Goal: Transaction & Acquisition: Book appointment/travel/reservation

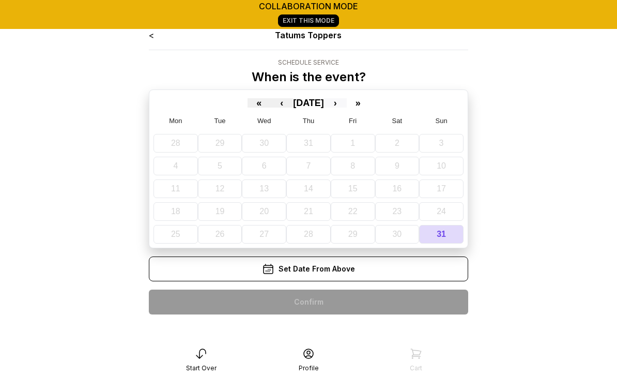
click at [347, 106] on button "›" at bounding box center [335, 102] width 23 height 9
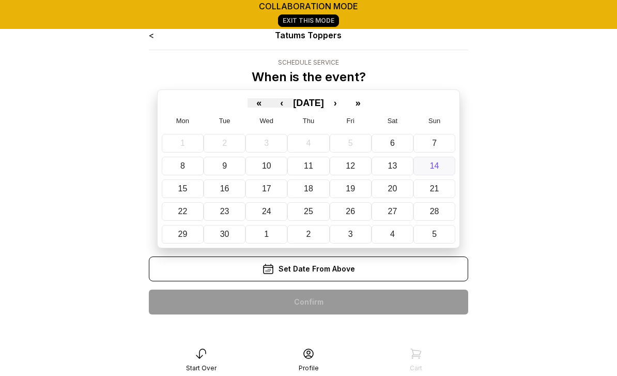
click at [434, 169] on abbr "14" at bounding box center [434, 165] width 9 height 9
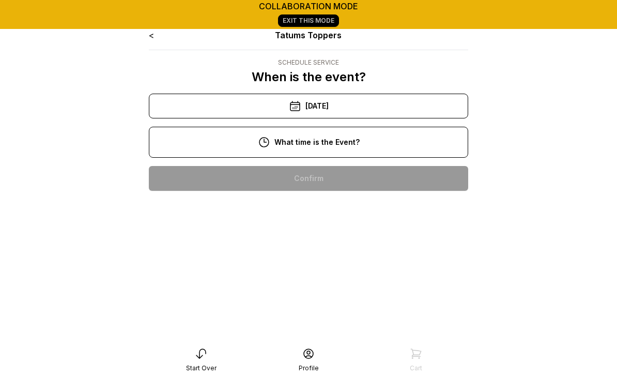
click at [332, 210] on div "11:00 am" at bounding box center [308, 211] width 303 height 25
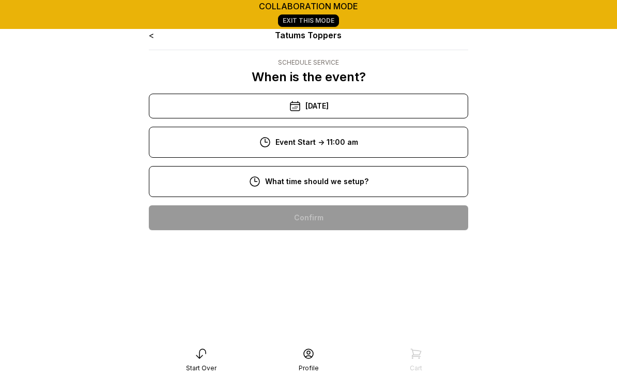
click at [326, 216] on div "8:00 am" at bounding box center [308, 217] width 303 height 25
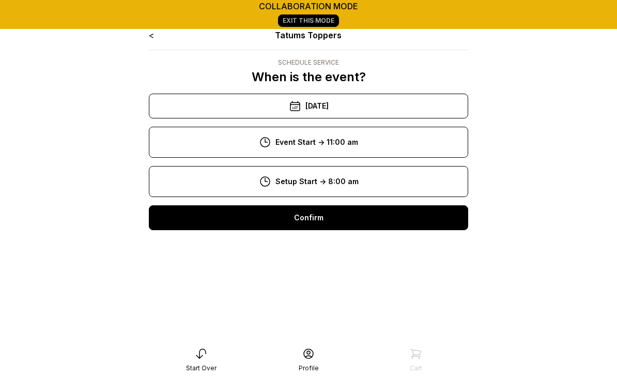
click at [331, 219] on div "Confirm" at bounding box center [308, 217] width 319 height 25
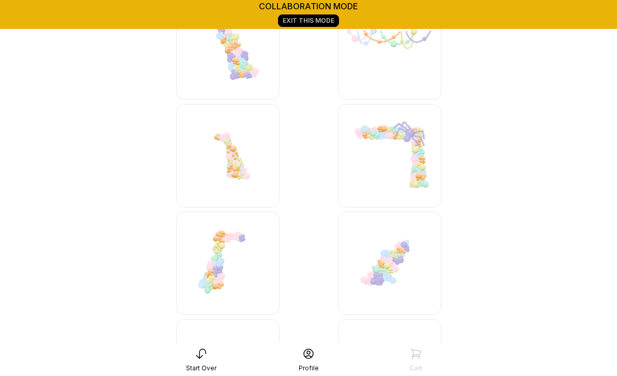
scroll to position [3421, 0]
click at [387, 265] on img at bounding box center [389, 263] width 103 height 103
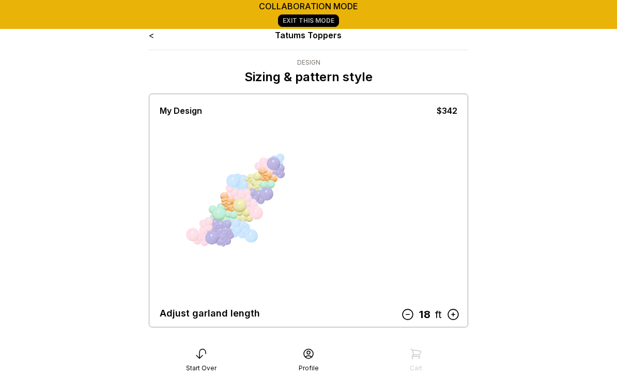
click at [149, 41] on div "< Tatums Toppers Design Sizing & pattern style My Design $342 Adjust garland le…" at bounding box center [308, 368] width 319 height 679
click at [152, 35] on link "<" at bounding box center [151, 35] width 5 height 10
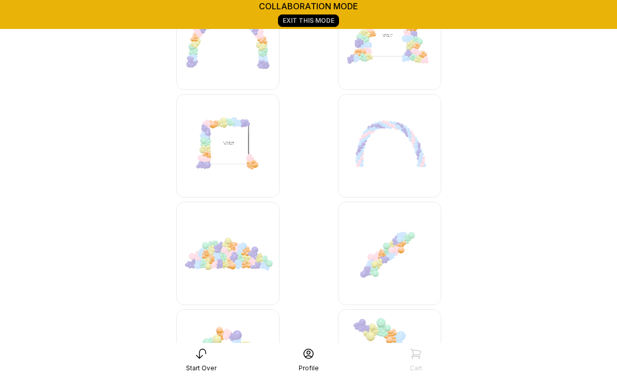
scroll to position [2765, 0]
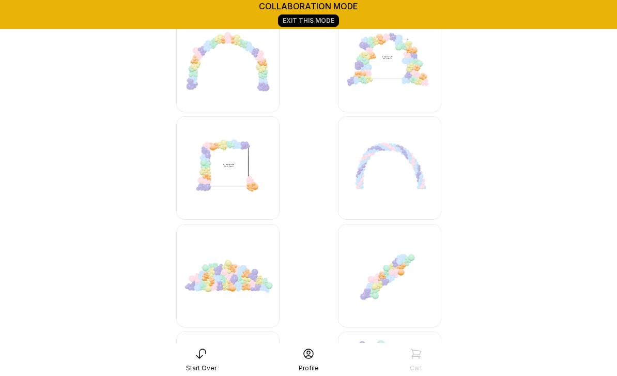
click at [386, 266] on img at bounding box center [389, 275] width 103 height 103
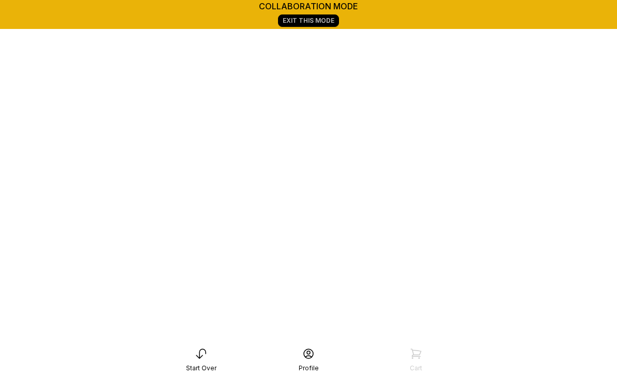
scroll to position [178, 0]
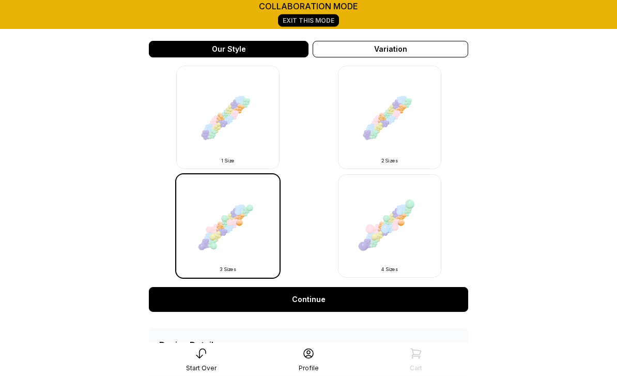
scroll to position [325, 0]
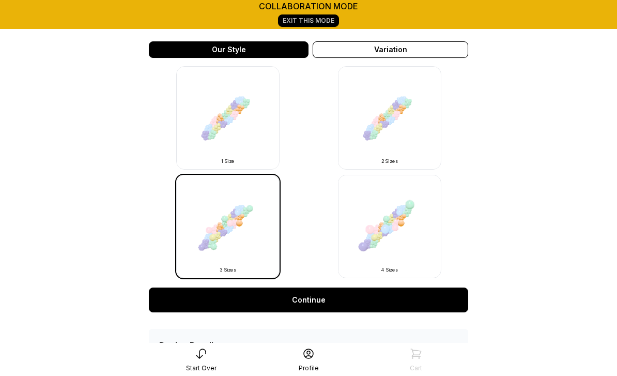
click at [306, 297] on link "Continue" at bounding box center [308, 299] width 319 height 25
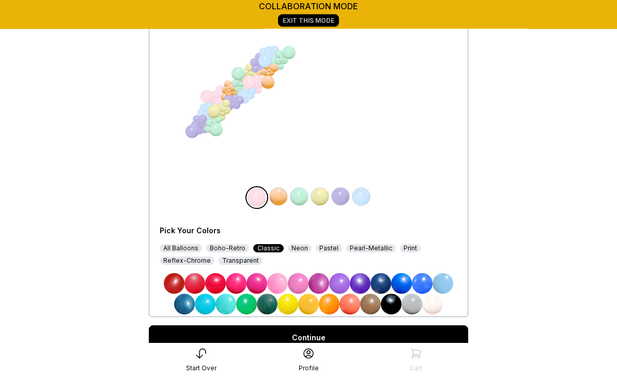
scroll to position [112, 0]
click at [176, 284] on img at bounding box center [174, 283] width 21 height 21
click at [283, 198] on img at bounding box center [278, 196] width 21 height 21
click at [381, 281] on img at bounding box center [381, 283] width 21 height 21
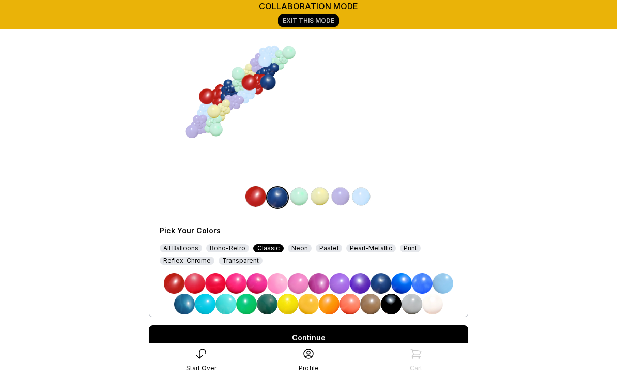
click at [298, 198] on img at bounding box center [299, 196] width 21 height 21
click at [178, 248] on div "All Balloons" at bounding box center [181, 248] width 42 height 8
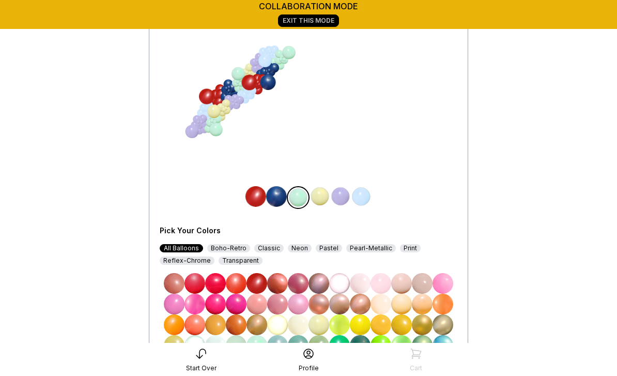
click at [420, 323] on img at bounding box center [422, 324] width 21 height 21
click at [321, 196] on img at bounding box center [320, 196] width 21 height 21
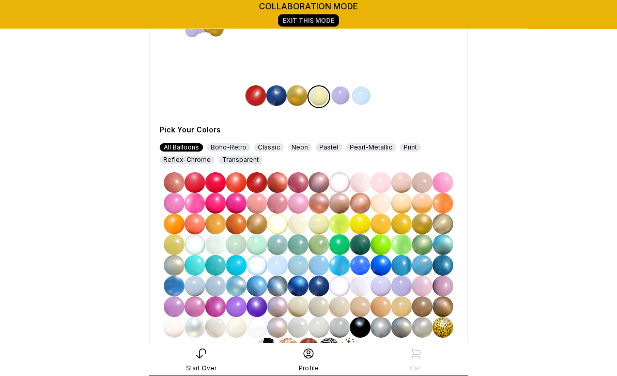
scroll to position [236, 0]
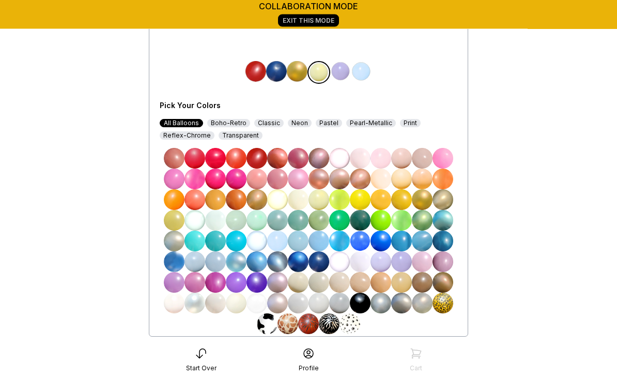
click at [260, 303] on img at bounding box center [257, 303] width 21 height 21
click at [259, 299] on img at bounding box center [257, 303] width 21 height 21
click at [344, 71] on img at bounding box center [340, 72] width 21 height 21
click at [260, 159] on img at bounding box center [257, 158] width 21 height 21
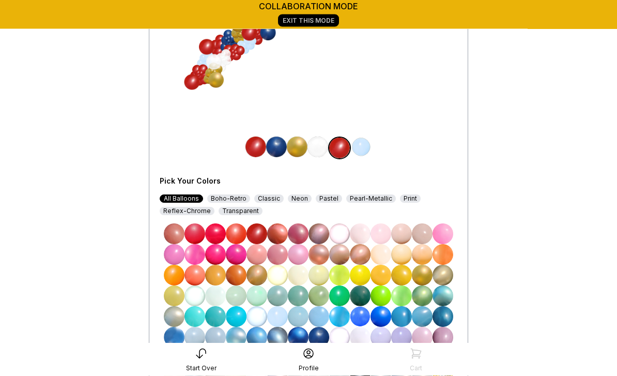
scroll to position [170, 0]
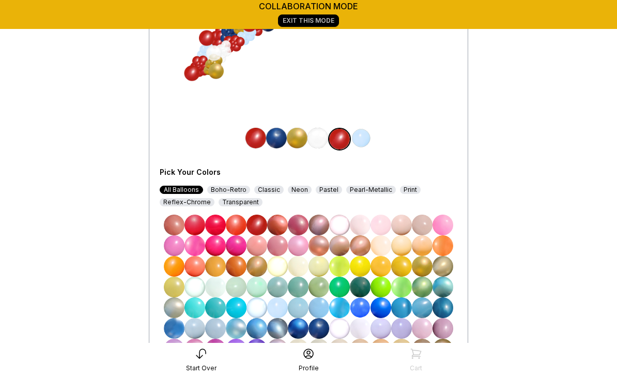
click at [367, 142] on img at bounding box center [361, 138] width 21 height 21
click at [258, 328] on img at bounding box center [257, 328] width 21 height 21
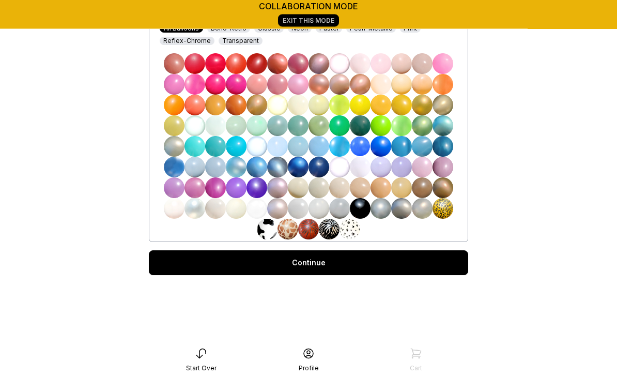
scroll to position [331, 0]
click at [337, 264] on link "Continue" at bounding box center [308, 262] width 319 height 25
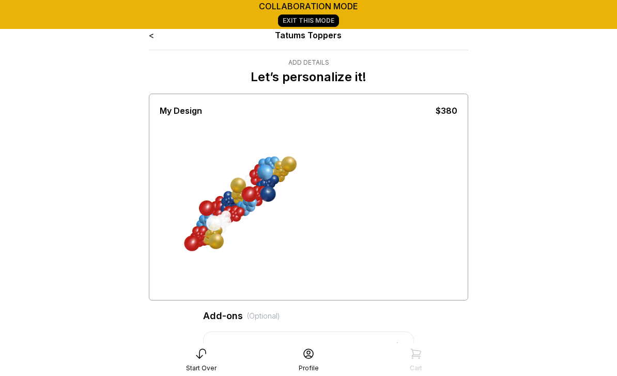
click at [360, 201] on div at bounding box center [309, 207] width 298 height 181
click at [252, 197] on div at bounding box center [250, 195] width 16 height 16
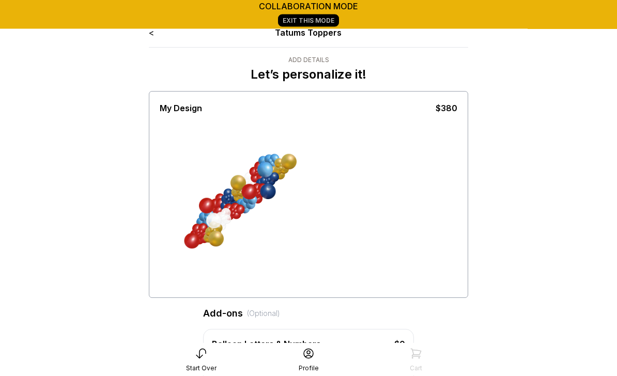
scroll to position [1, 0]
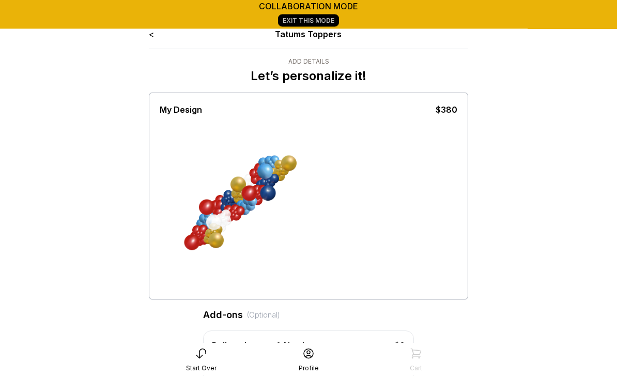
click at [355, 78] on p "Let’s personalize it!" at bounding box center [309, 76] width 116 height 17
click at [250, 199] on div at bounding box center [250, 194] width 16 height 16
click at [229, 210] on div at bounding box center [226, 215] width 10 height 10
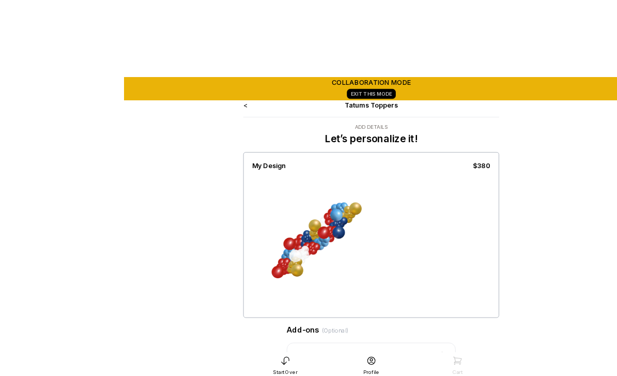
scroll to position [0, 0]
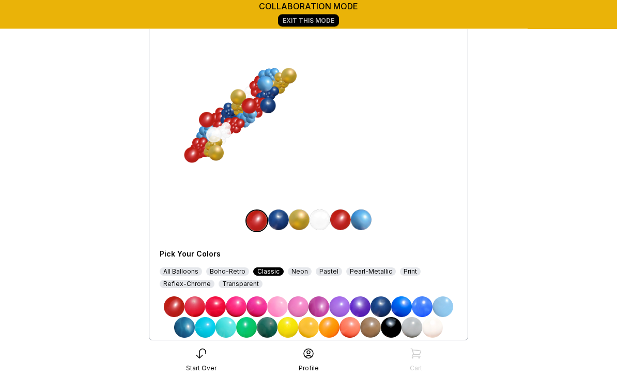
scroll to position [88, 0]
click at [364, 272] on div "Pearl-Metallic" at bounding box center [371, 271] width 50 height 8
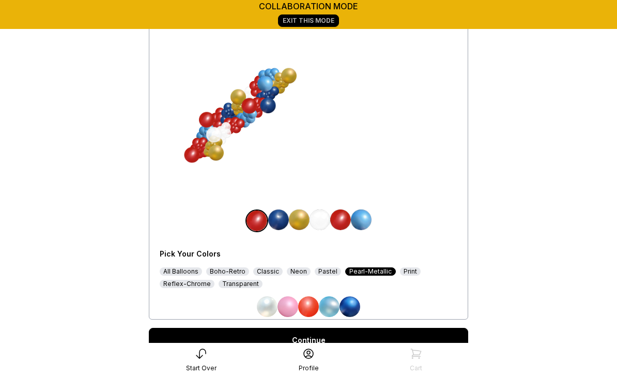
click at [272, 311] on img at bounding box center [267, 306] width 21 height 21
click at [326, 219] on img at bounding box center [320, 219] width 21 height 21
click at [311, 307] on img at bounding box center [308, 306] width 21 height 21
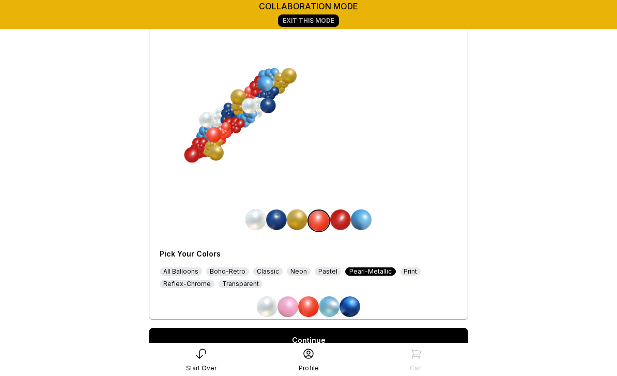
click at [267, 310] on img at bounding box center [267, 306] width 21 height 21
click at [233, 269] on div "Boho-Retro" at bounding box center [227, 271] width 43 height 8
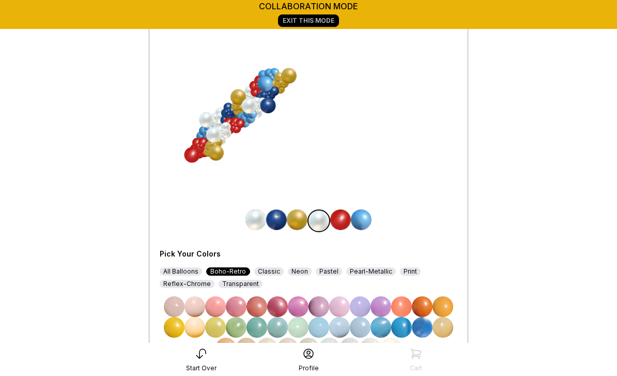
click at [269, 272] on div "Classic" at bounding box center [268, 271] width 29 height 8
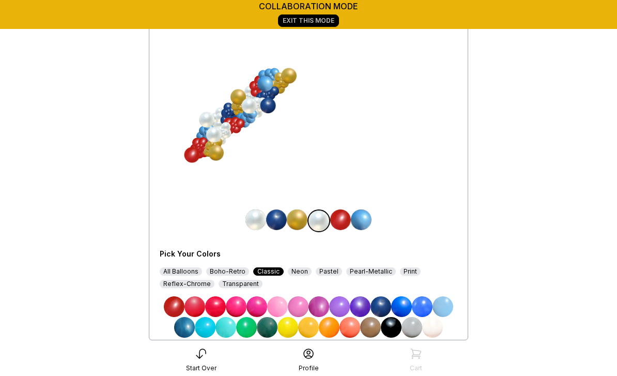
click at [220, 306] on img at bounding box center [215, 306] width 21 height 21
click at [215, 305] on img at bounding box center [215, 306] width 21 height 21
click at [196, 305] on img at bounding box center [195, 306] width 21 height 21
click at [187, 273] on div "All Balloons" at bounding box center [181, 271] width 42 height 8
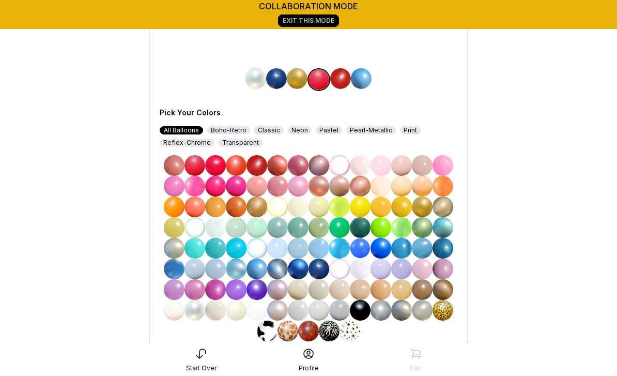
scroll to position [202, 0]
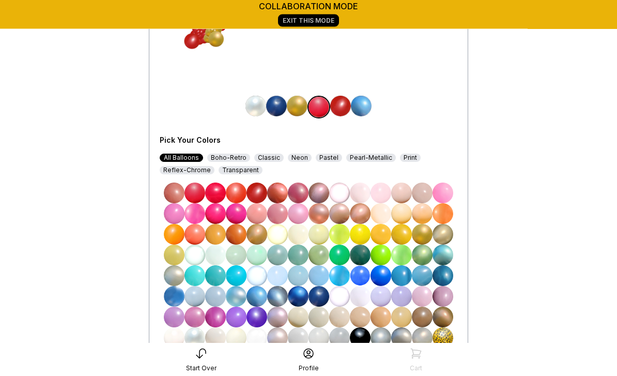
click at [199, 190] on img at bounding box center [195, 193] width 21 height 21
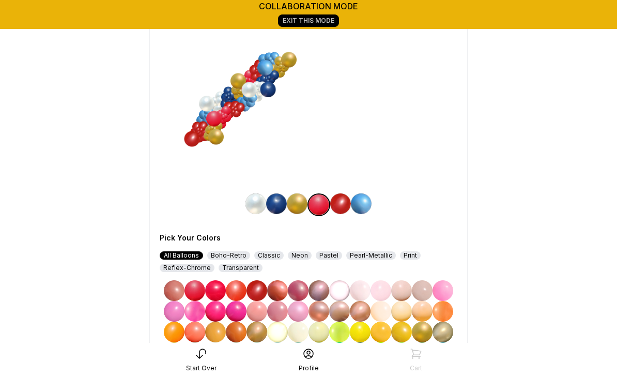
scroll to position [103, 0]
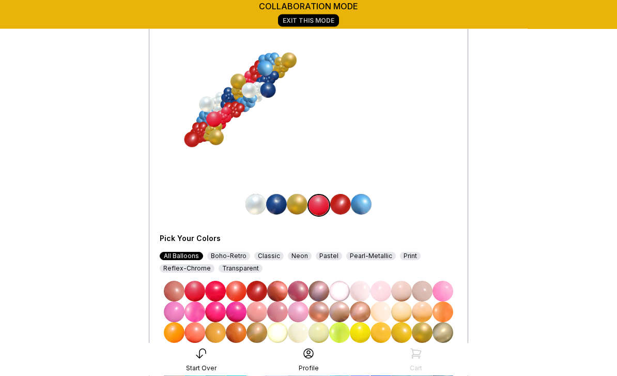
click at [219, 290] on img at bounding box center [215, 291] width 21 height 21
click at [261, 290] on img at bounding box center [257, 291] width 21 height 21
click at [296, 256] on div "Neon" at bounding box center [300, 256] width 24 height 8
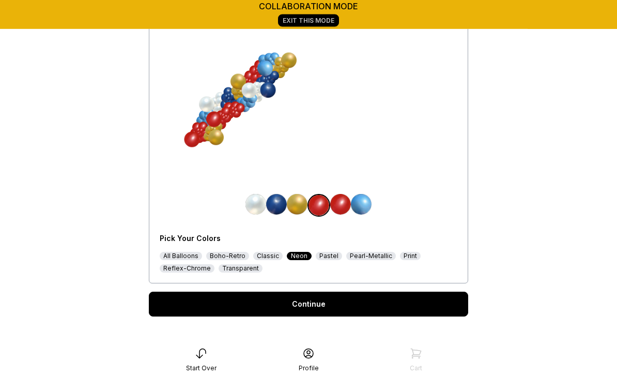
scroll to position [104, 0]
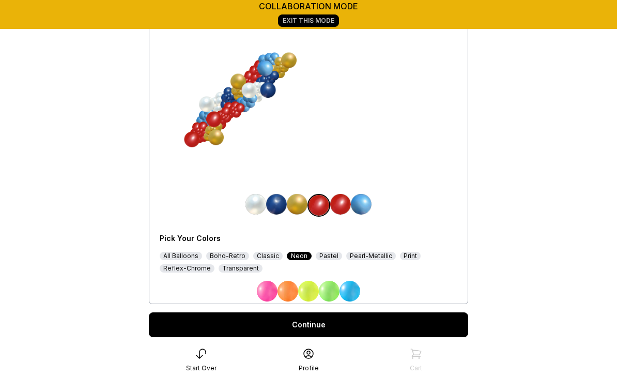
click at [266, 255] on div "Classic" at bounding box center [267, 256] width 29 height 8
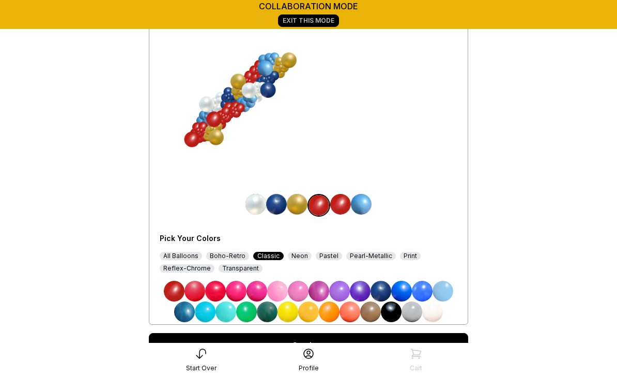
click at [197, 285] on img at bounding box center [195, 291] width 21 height 21
click at [220, 290] on img at bounding box center [215, 291] width 21 height 21
click at [364, 205] on img at bounding box center [361, 204] width 21 height 21
click at [425, 291] on img at bounding box center [422, 291] width 21 height 21
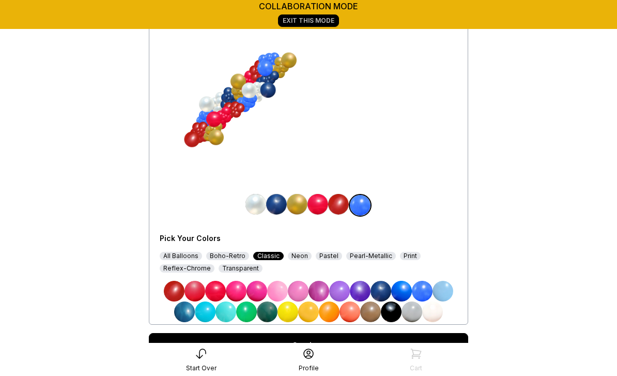
click at [402, 293] on img at bounding box center [401, 291] width 21 height 21
click at [188, 259] on div "All Balloons" at bounding box center [181, 256] width 42 height 8
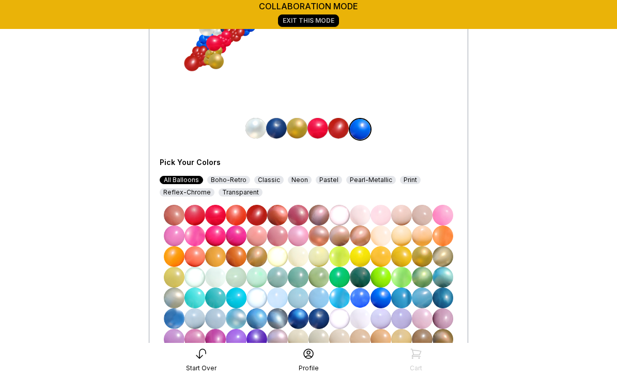
scroll to position [133, 0]
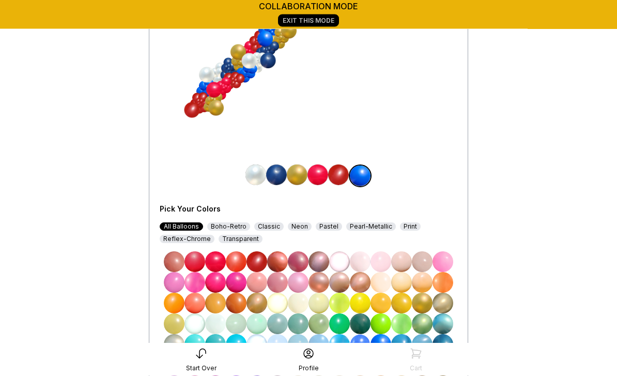
click at [325, 349] on img at bounding box center [319, 344] width 21 height 21
click at [261, 367] on img at bounding box center [257, 365] width 21 height 21
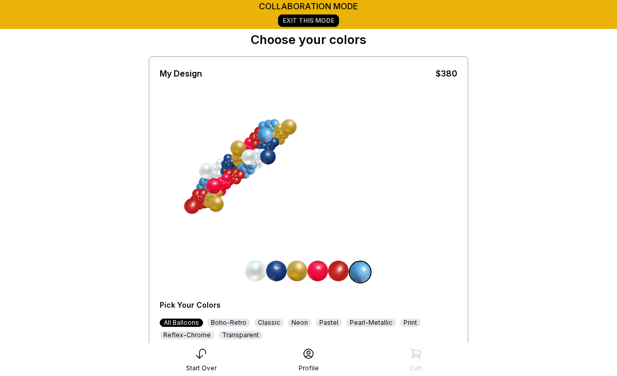
scroll to position [24, 0]
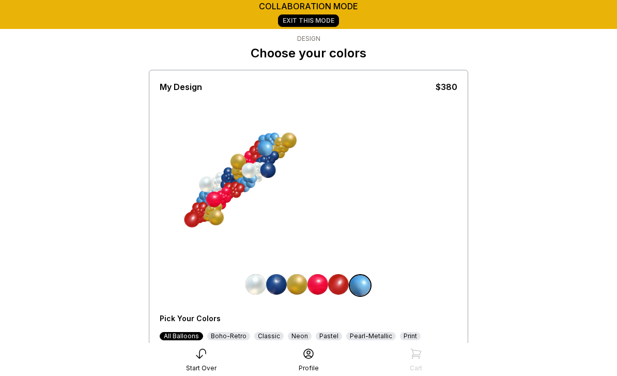
click at [255, 286] on img at bounding box center [256, 284] width 21 height 21
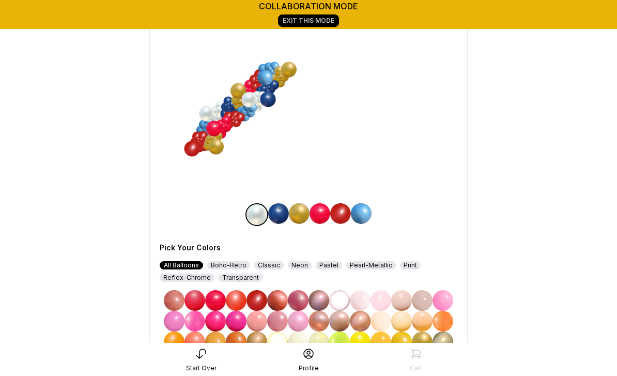
scroll to position [95, 0]
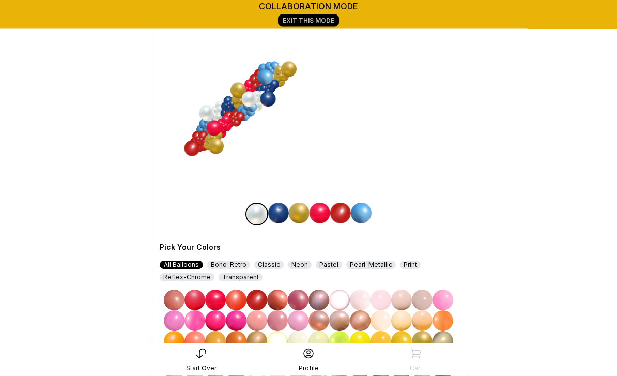
click at [260, 299] on img at bounding box center [257, 300] width 21 height 21
click at [347, 213] on img at bounding box center [340, 213] width 21 height 21
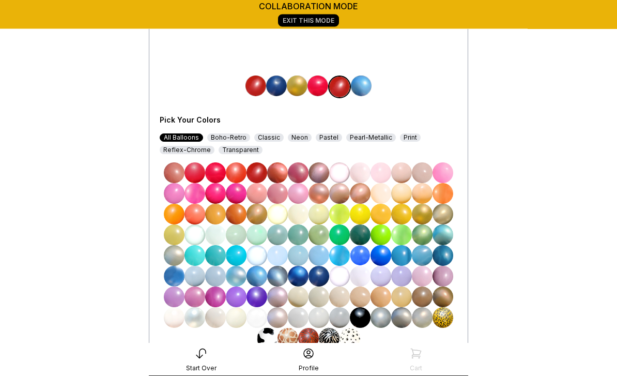
scroll to position [222, 0]
click at [301, 319] on img at bounding box center [298, 317] width 21 height 21
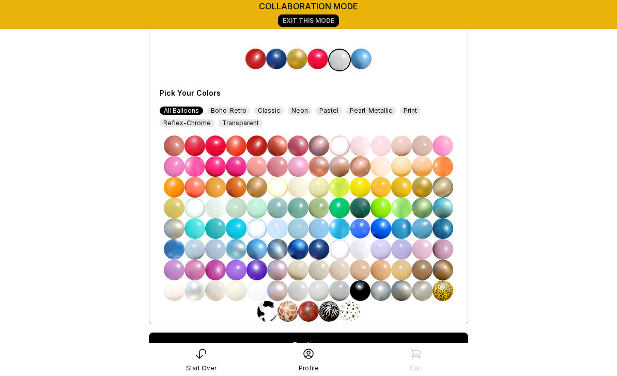
scroll to position [250, 0]
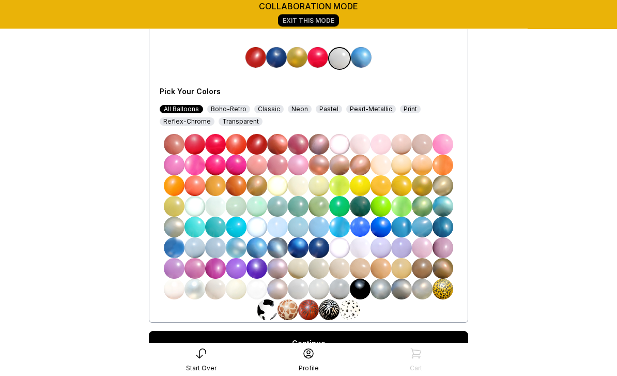
click at [321, 288] on img at bounding box center [319, 289] width 21 height 21
click at [321, 290] on img at bounding box center [319, 289] width 21 height 21
click at [322, 288] on img at bounding box center [319, 289] width 21 height 21
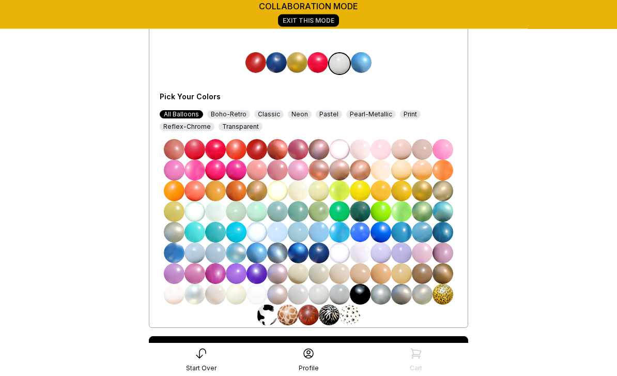
scroll to position [241, 0]
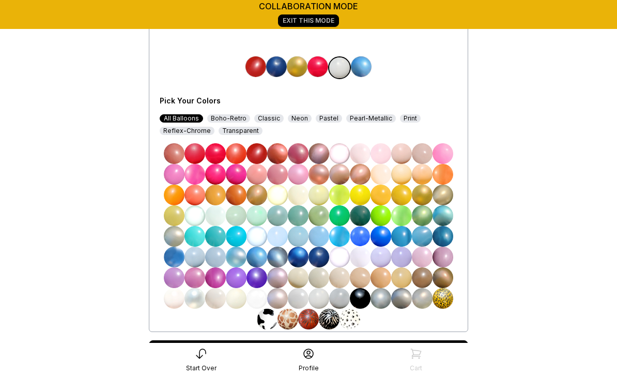
click at [262, 304] on img at bounding box center [257, 298] width 21 height 21
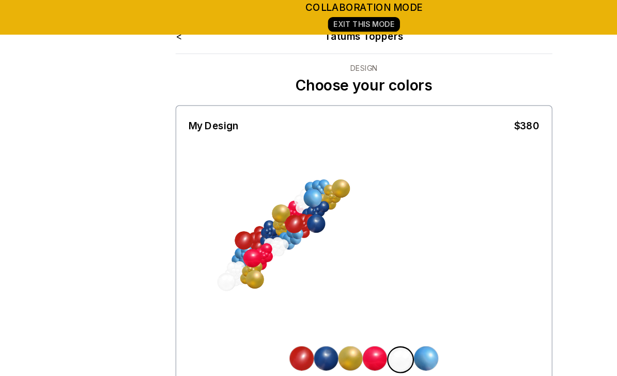
scroll to position [0, 0]
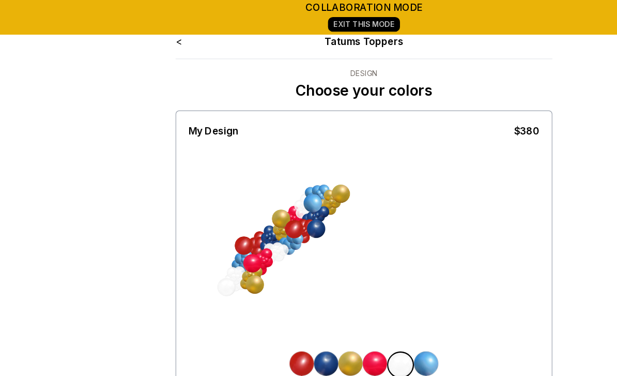
click at [320, 21] on link "Exit This Mode" at bounding box center [308, 20] width 61 height 12
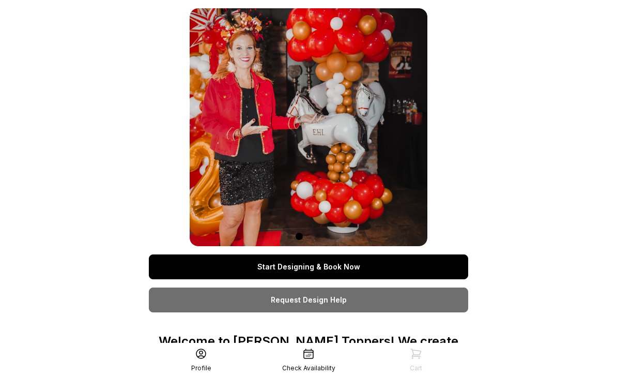
click at [363, 265] on link "Start Designing & Book Now" at bounding box center [308, 266] width 319 height 25
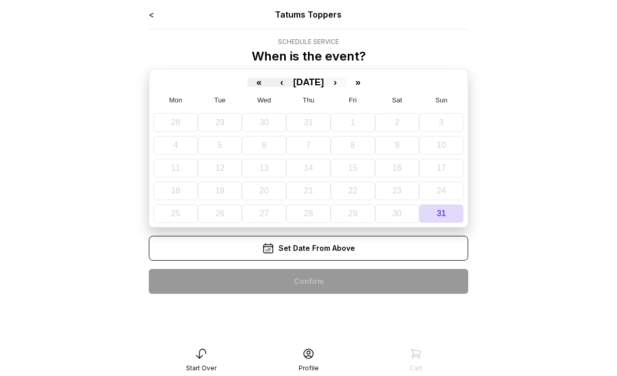
click at [345, 84] on button "›" at bounding box center [335, 82] width 23 height 9
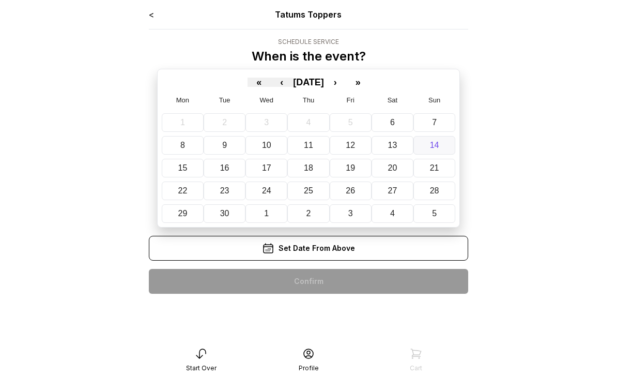
click at [438, 145] on abbr "14" at bounding box center [434, 145] width 9 height 9
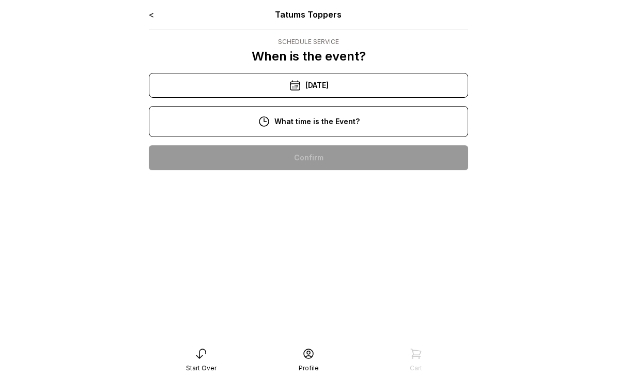
click at [334, 192] on div "11:00 am" at bounding box center [308, 190] width 303 height 25
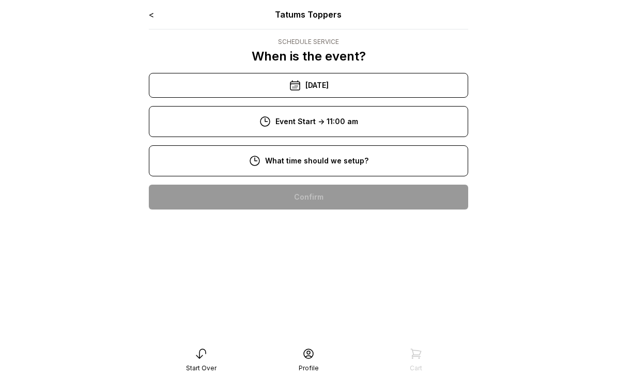
click at [327, 200] on div "8:00 am" at bounding box center [308, 197] width 303 height 25
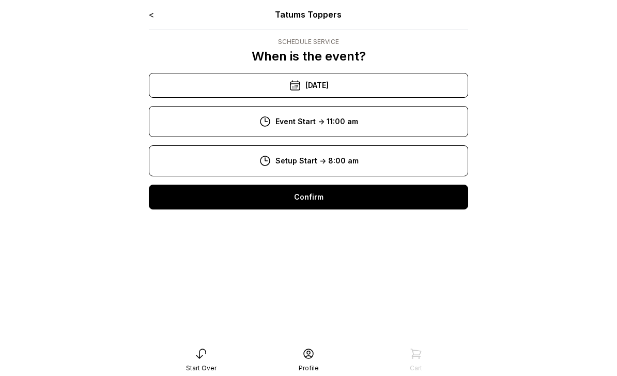
click at [322, 196] on div "Confirm" at bounding box center [308, 197] width 319 height 25
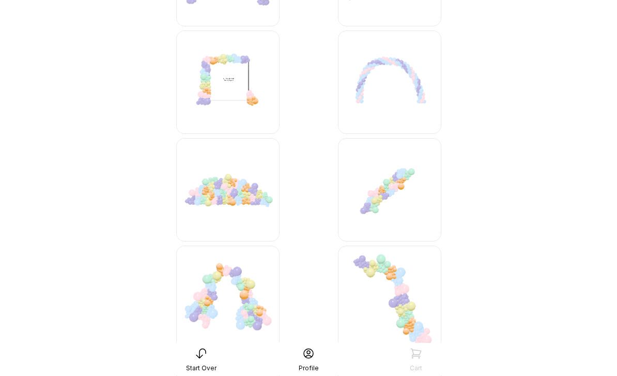
scroll to position [2807, 0]
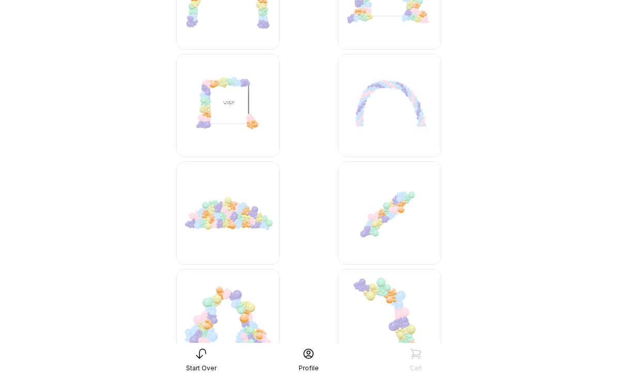
click at [394, 215] on img at bounding box center [389, 212] width 103 height 103
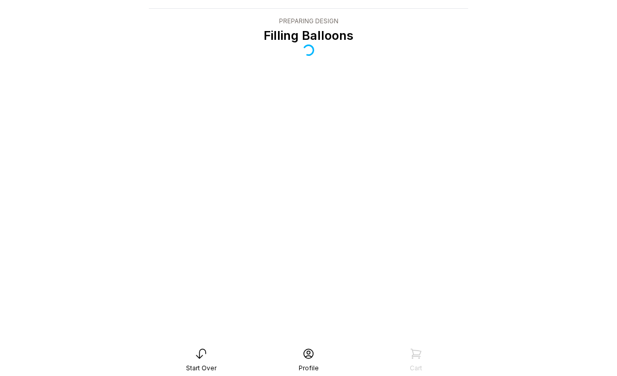
scroll to position [54, 0]
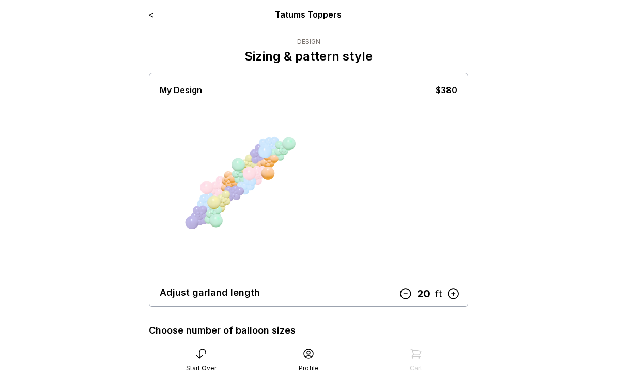
click at [408, 294] on icon at bounding box center [406, 293] width 10 height 10
click at [405, 296] on icon at bounding box center [407, 293] width 13 height 13
click at [408, 296] on icon at bounding box center [407, 293] width 13 height 13
click at [410, 300] on icon at bounding box center [408, 293] width 13 height 13
click at [410, 297] on icon at bounding box center [407, 293] width 13 height 13
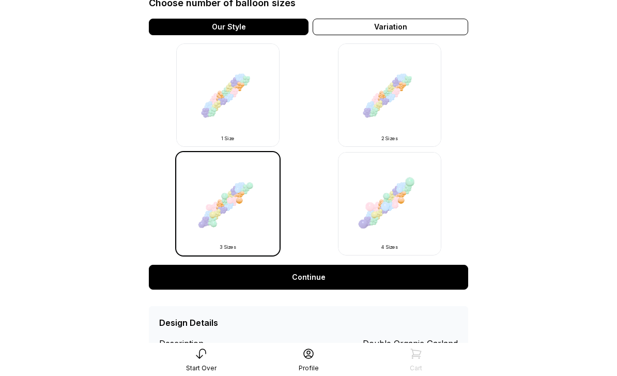
scroll to position [338, 0]
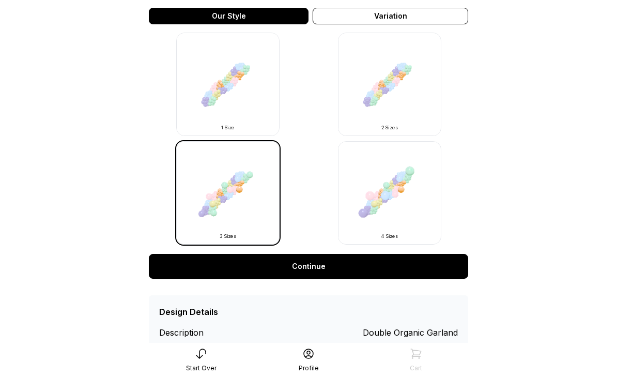
click at [317, 271] on link "Continue" at bounding box center [308, 266] width 319 height 25
